Goal: Information Seeking & Learning: Understand process/instructions

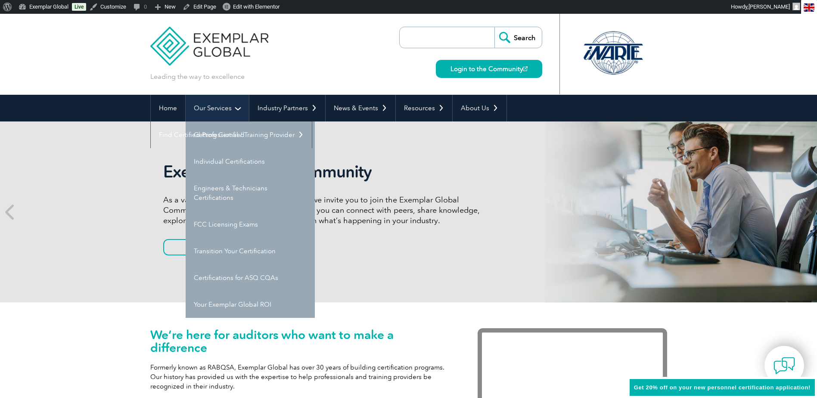
click at [220, 110] on link "Our Services" at bounding box center [217, 108] width 63 height 27
click at [215, 222] on link "FCC Licensing Exams" at bounding box center [250, 224] width 129 height 27
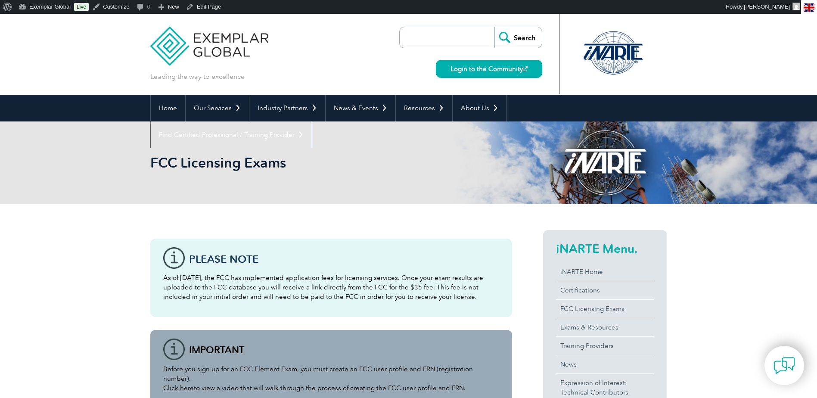
scroll to position [86, 0]
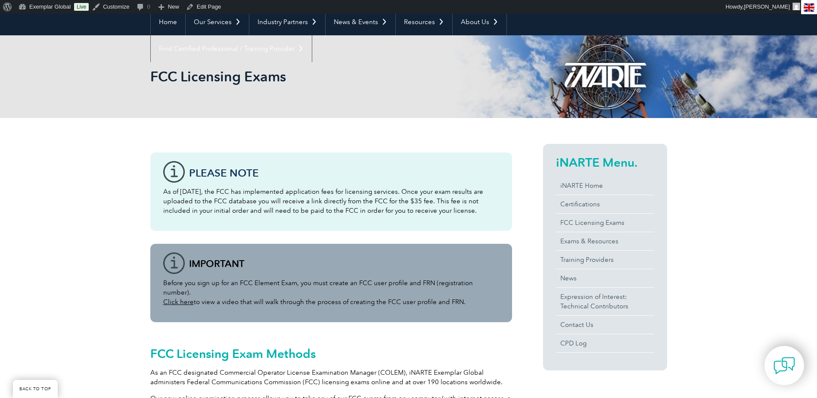
drag, startPoint x: 164, startPoint y: 283, endPoint x: 463, endPoint y: 288, distance: 299.3
click at [463, 288] on p "Before you sign up for an FCC Element Exam, you must create an FCC user profile…" at bounding box center [331, 292] width 336 height 28
copy p "Before you sign up for an FCC Element Exam, you must create an FCC user profile…"
click at [181, 298] on link "Click here" at bounding box center [178, 302] width 31 height 8
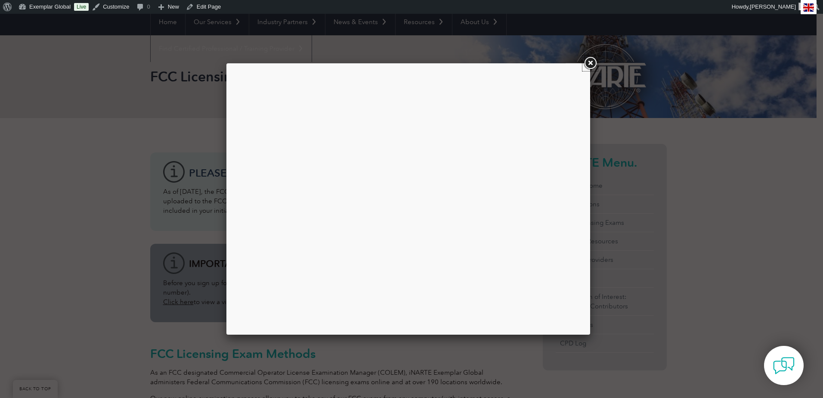
drag, startPoint x: 590, startPoint y: 59, endPoint x: 584, endPoint y: 61, distance: 6.8
click at [590, 59] on link at bounding box center [591, 64] width 16 height 16
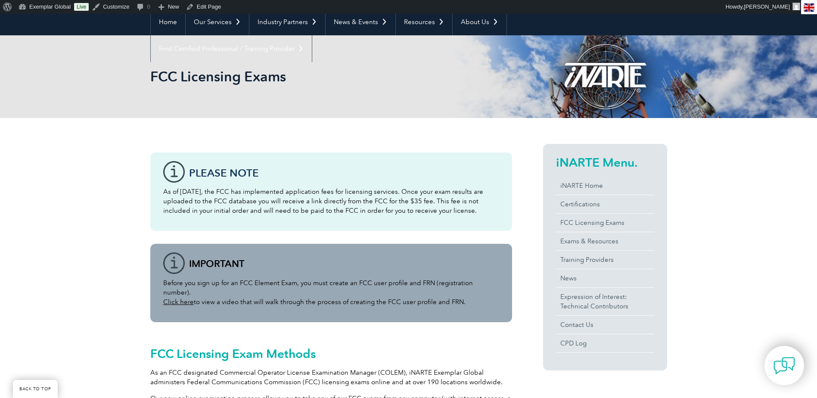
drag, startPoint x: 162, startPoint y: 291, endPoint x: 193, endPoint y: 294, distance: 31.1
click at [193, 294] on div "Before you sign up for an FCC Element Exam, you must create an FCC user profile…" at bounding box center [331, 283] width 362 height 78
drag, startPoint x: 193, startPoint y: 294, endPoint x: 178, endPoint y: 292, distance: 14.7
copy link "Click here"
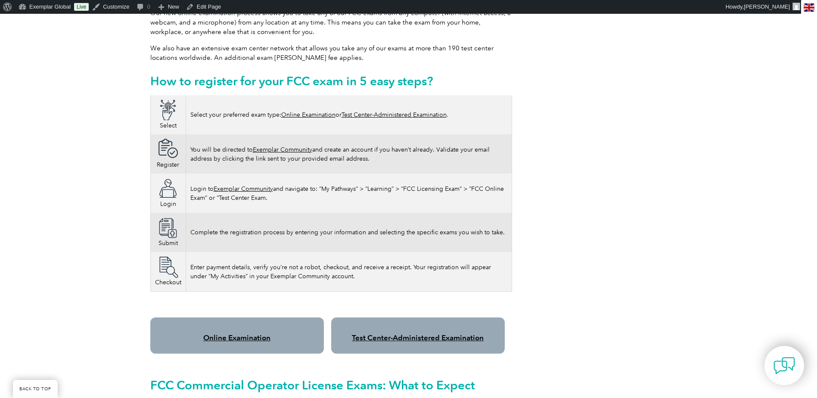
scroll to position [474, 0]
